Goal: Task Accomplishment & Management: Manage account settings

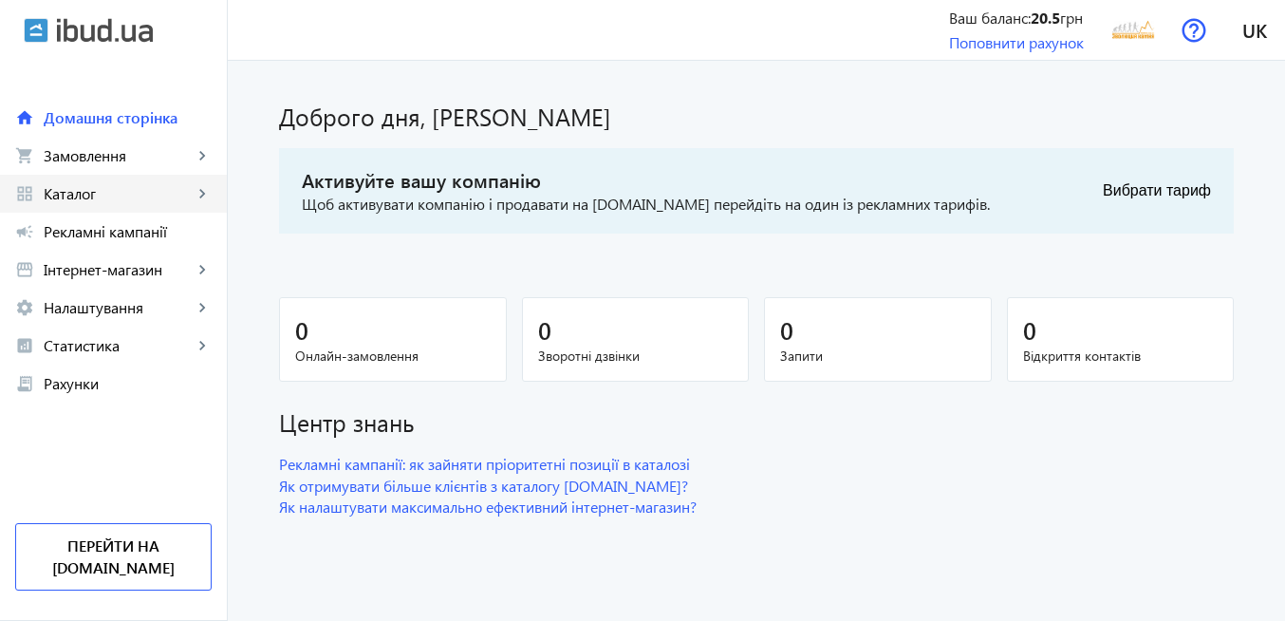
click at [75, 200] on span "Каталог" at bounding box center [118, 193] width 149 height 19
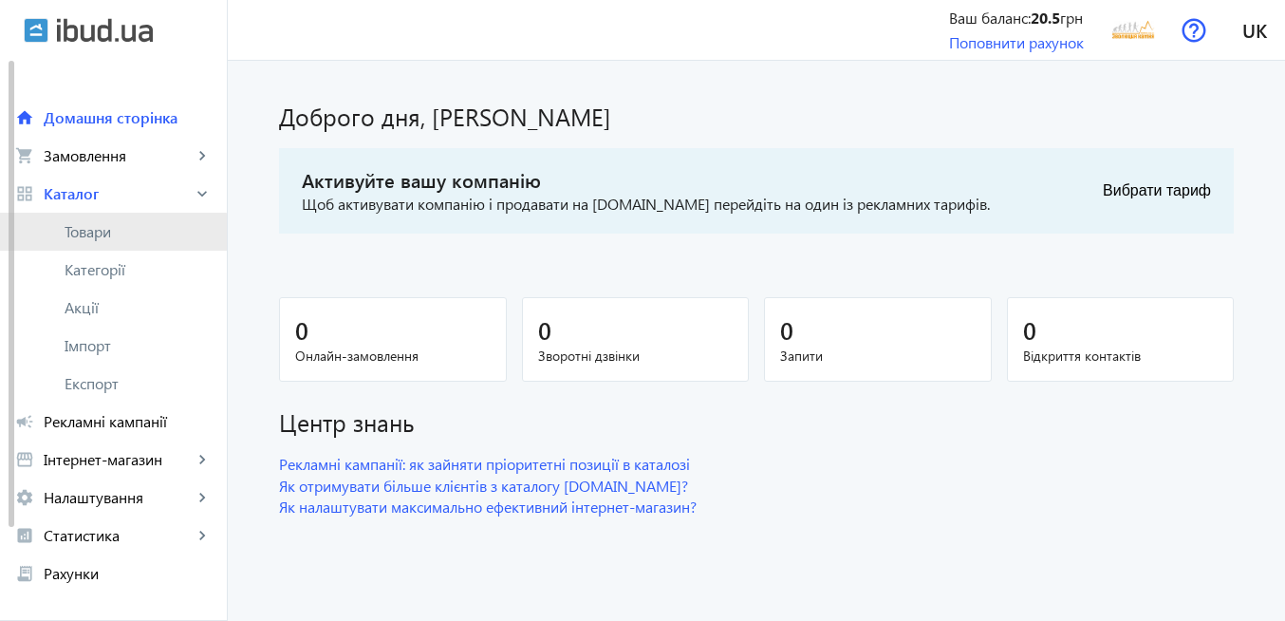
click at [88, 236] on span "Товари" at bounding box center [138, 231] width 147 height 19
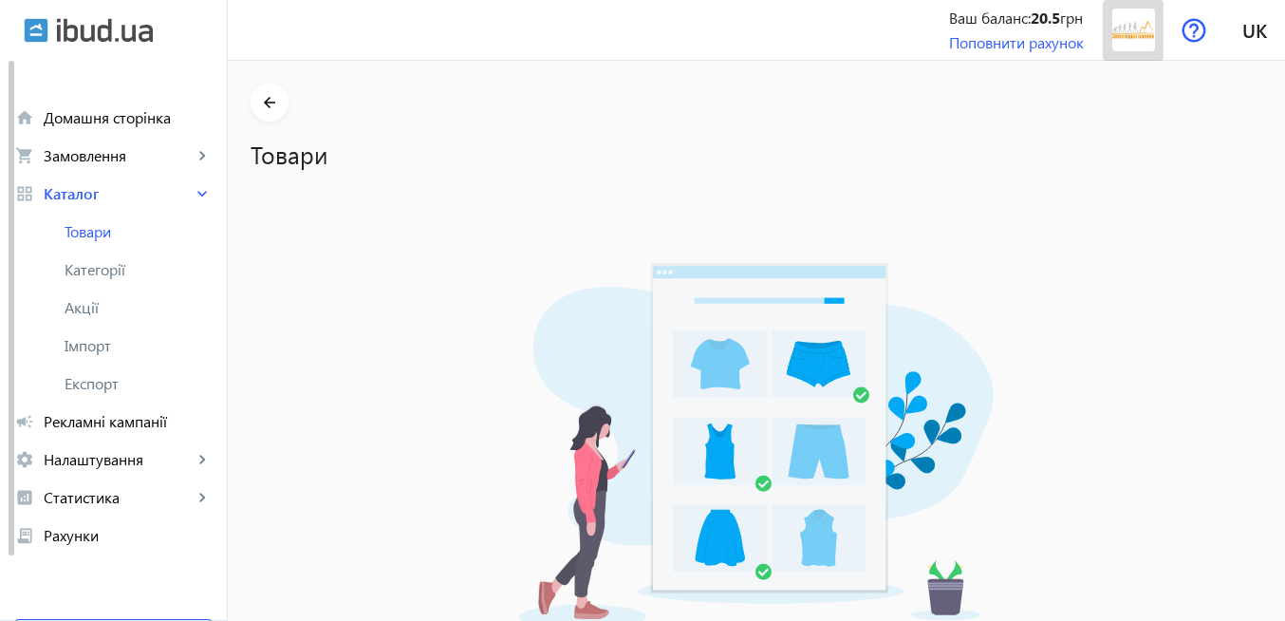
click at [1145, 34] on img at bounding box center [1133, 30] width 43 height 43
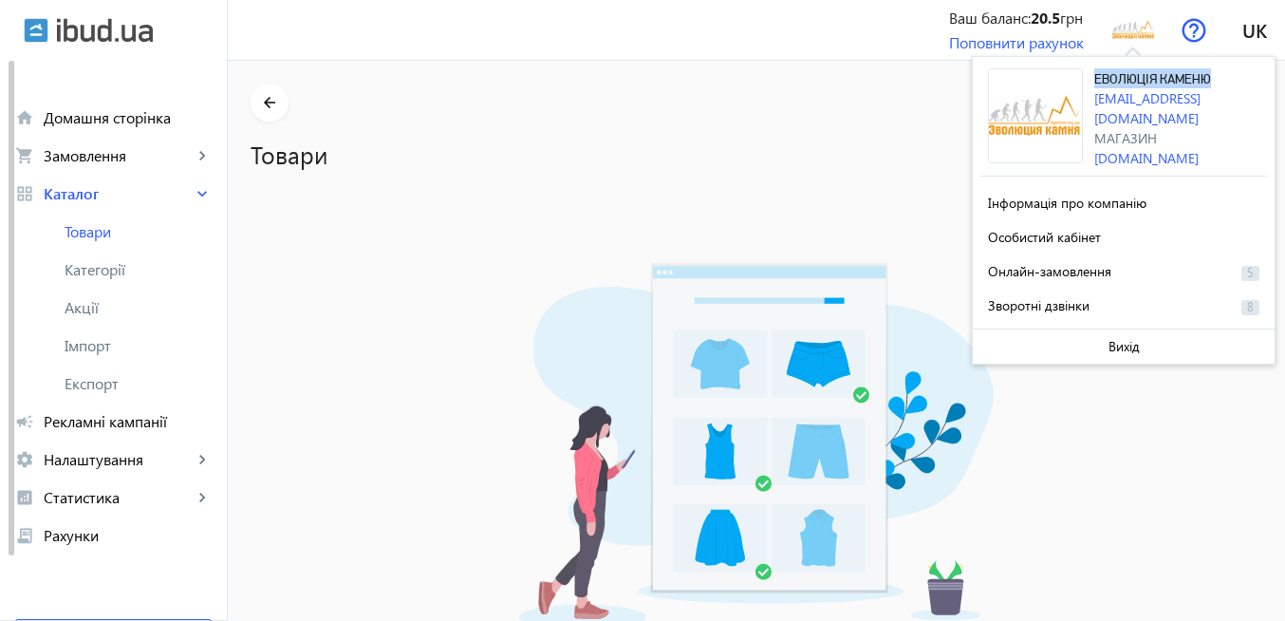
drag, startPoint x: 1094, startPoint y: 79, endPoint x: 1232, endPoint y: 77, distance: 137.6
click at [1233, 77] on div "ЕВОЛЮЦІЯ КАМЕНЮ [EMAIL_ADDRESS][DOMAIN_NAME] Магазин [DOMAIN_NAME]" at bounding box center [1180, 118] width 173 height 100
copy span "ЕВОЛЮЦІЯ КАМЕНЮ"
click at [349, 238] on div "На жаль, цей функціонал не доступний Щоб скористатися даним функціоналом, перей…" at bounding box center [757, 504] width 1012 height 591
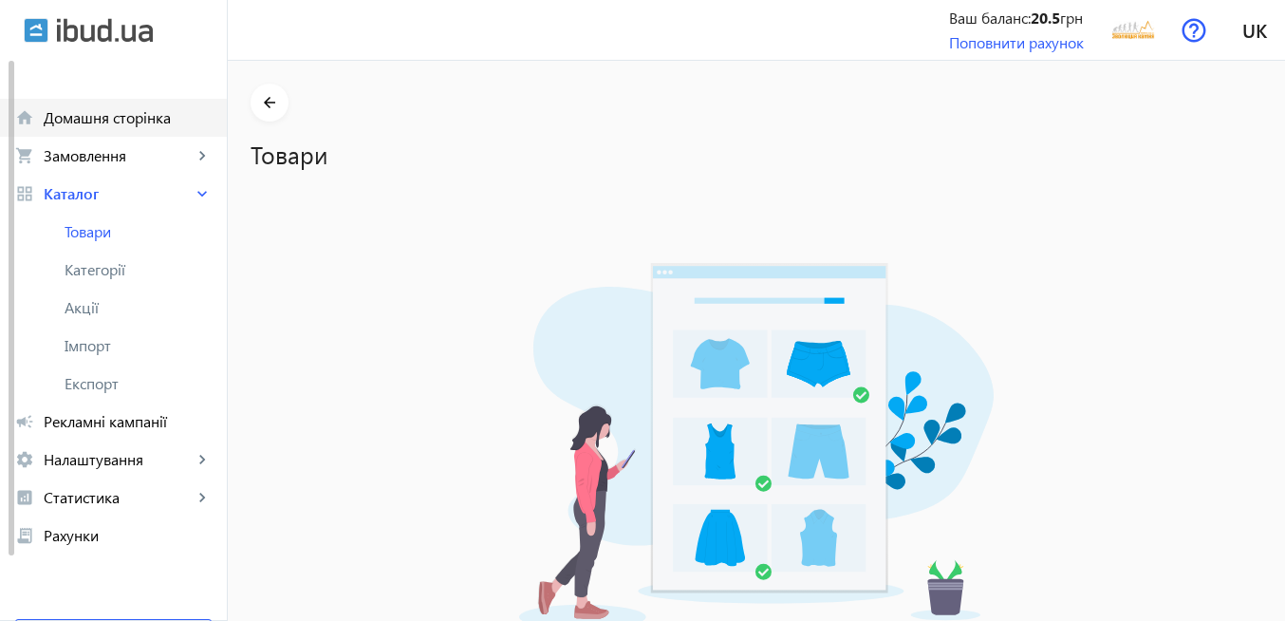
click at [157, 121] on span "Домашня сторінка" at bounding box center [128, 117] width 168 height 19
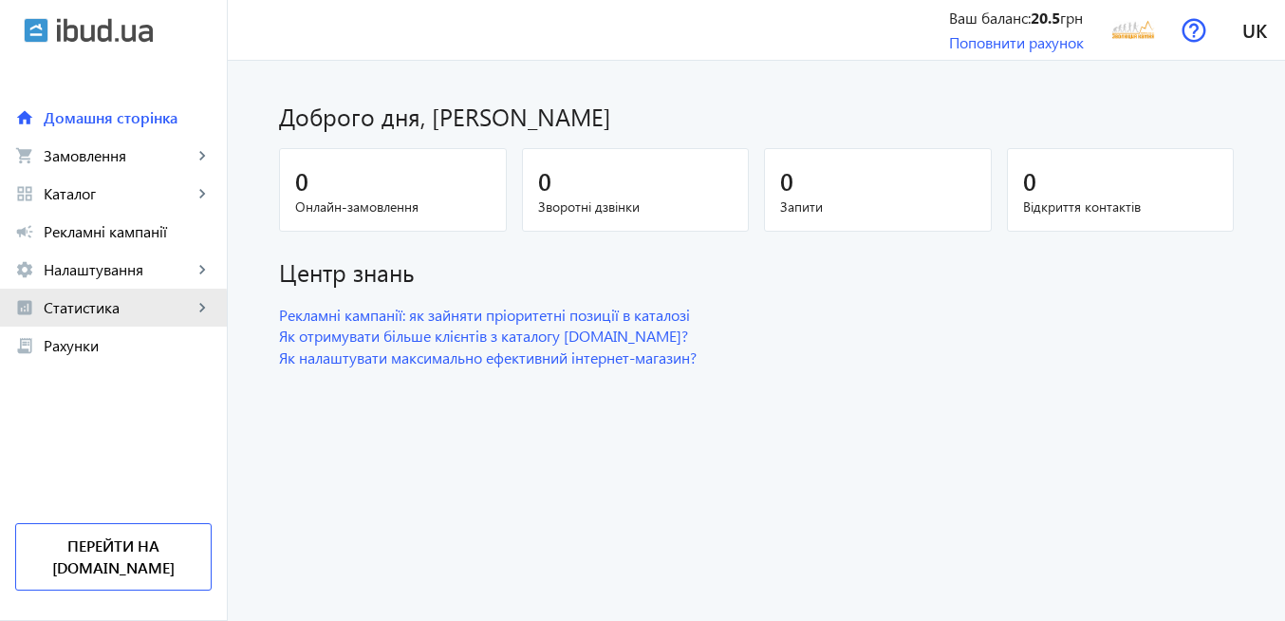
click at [104, 317] on link "analytics Статистика keyboard_arrow_right" at bounding box center [113, 307] width 227 height 38
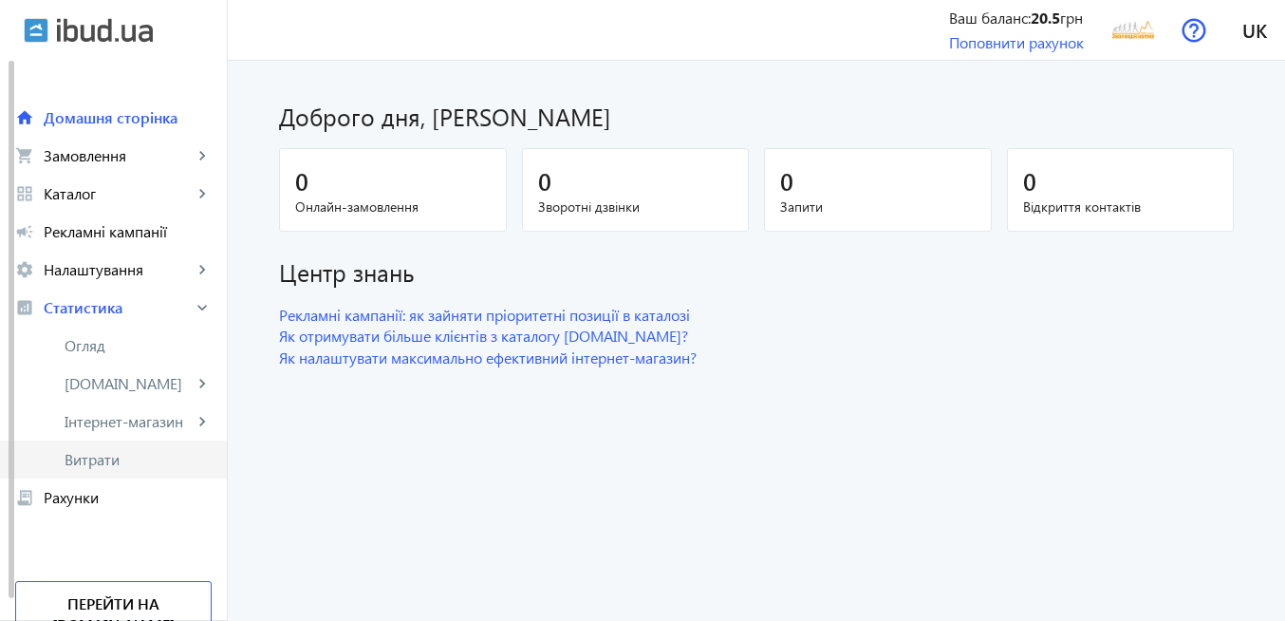
click at [129, 463] on span "Витрати" at bounding box center [138, 459] width 147 height 19
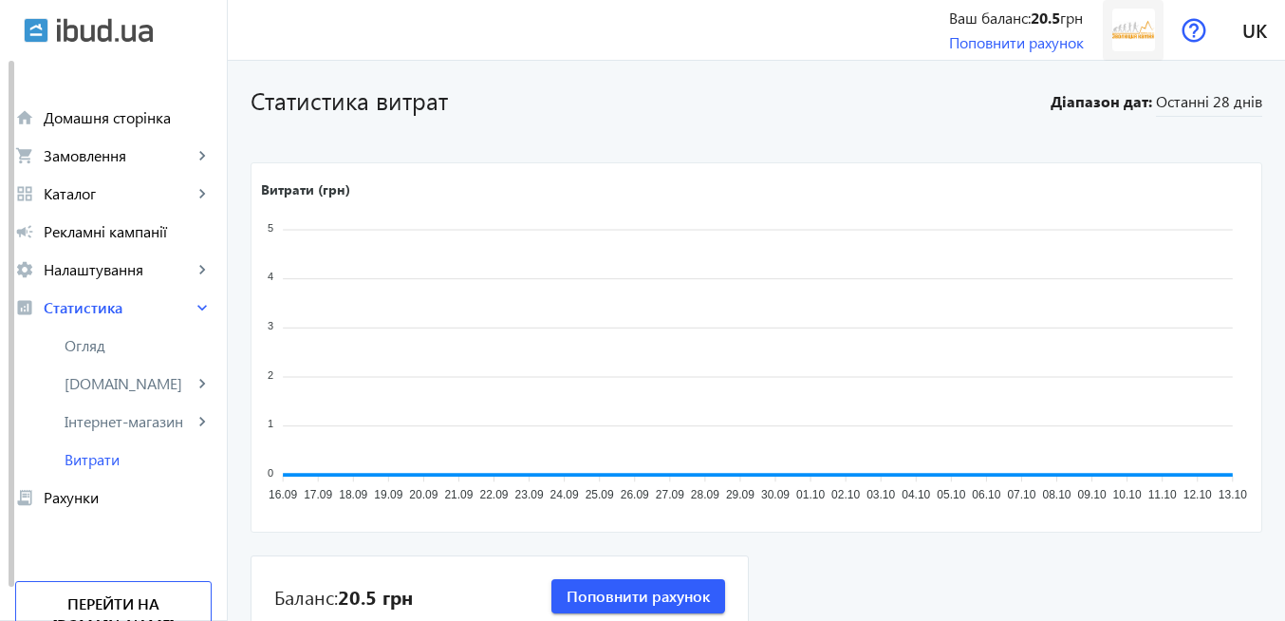
click at [1137, 28] on img at bounding box center [1133, 30] width 43 height 43
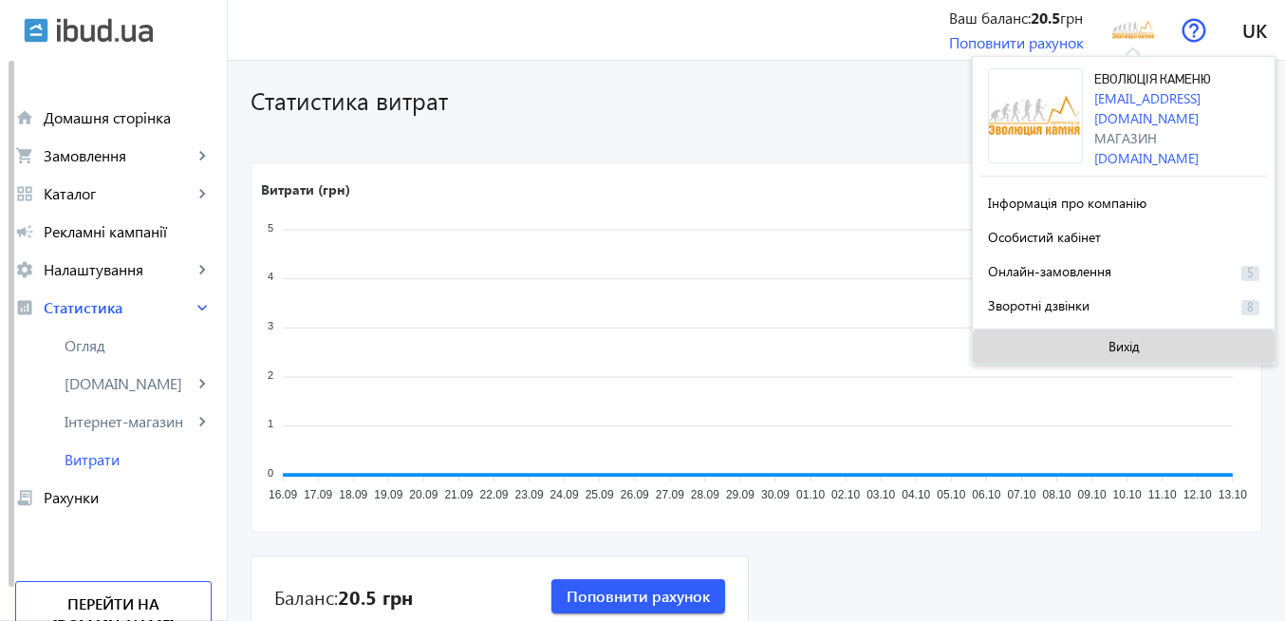
click at [1123, 344] on span "Вихід" at bounding box center [1123, 346] width 31 height 15
